Goal: Task Accomplishment & Management: Manage account settings

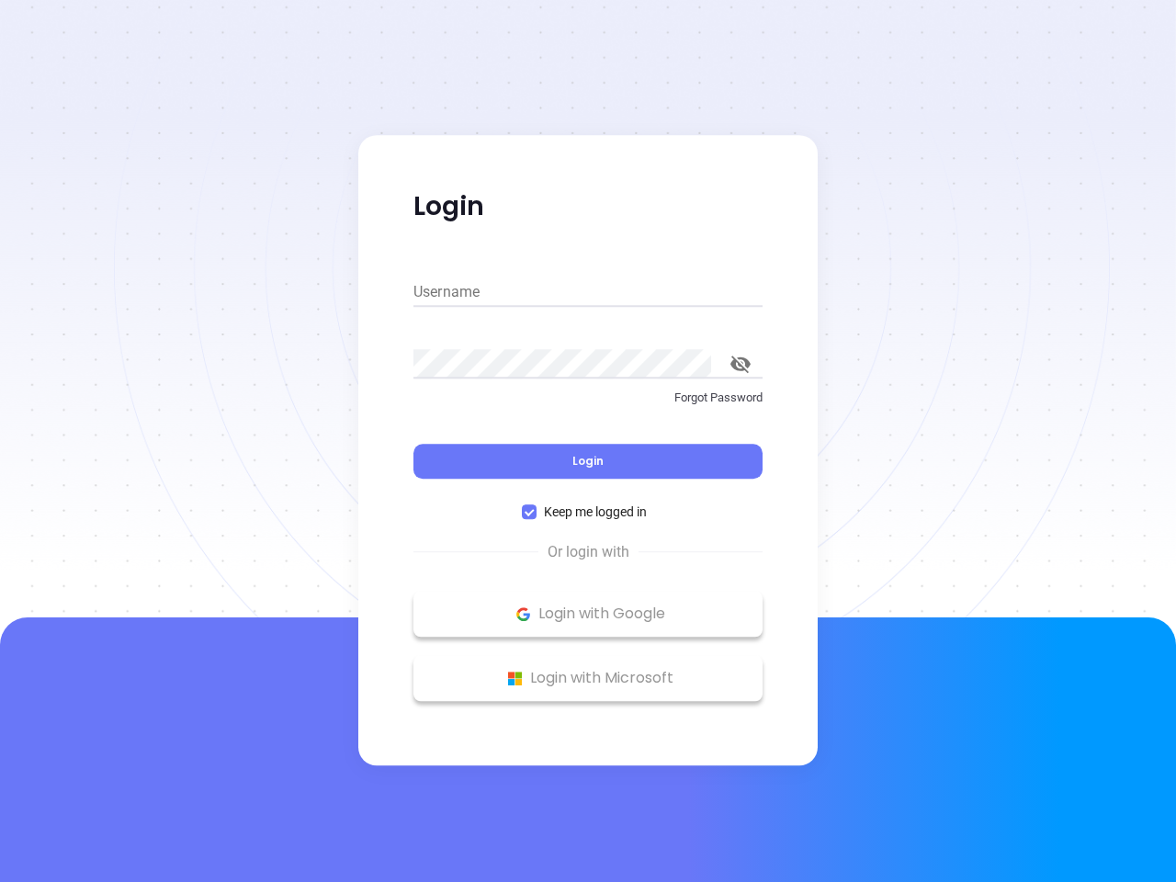
click at [588, 441] on div "Login" at bounding box center [587, 450] width 349 height 57
click at [588, 292] on input "Username" at bounding box center [587, 291] width 349 height 29
click at [740, 364] on icon "toggle password visibility" at bounding box center [740, 364] width 20 height 17
click at [588, 461] on span "Login" at bounding box center [587, 461] width 31 height 16
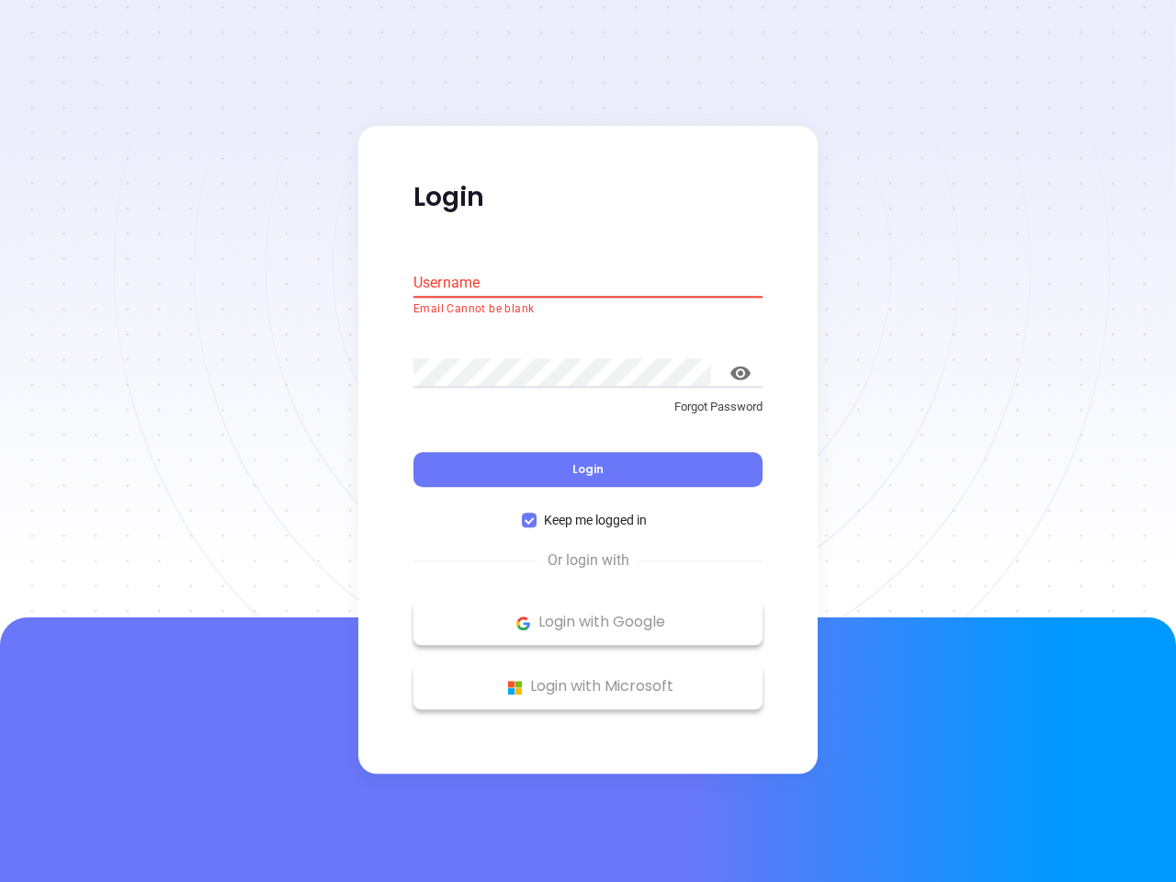
click at [588, 512] on span "Keep me logged in" at bounding box center [595, 521] width 118 height 20
click at [536, 514] on input "Keep me logged in" at bounding box center [529, 521] width 15 height 15
checkbox input "false"
click at [588, 614] on p "Login with Google" at bounding box center [588, 623] width 331 height 28
click at [588, 678] on p "Login with Microsoft" at bounding box center [588, 687] width 331 height 28
